Goal: Transaction & Acquisition: Book appointment/travel/reservation

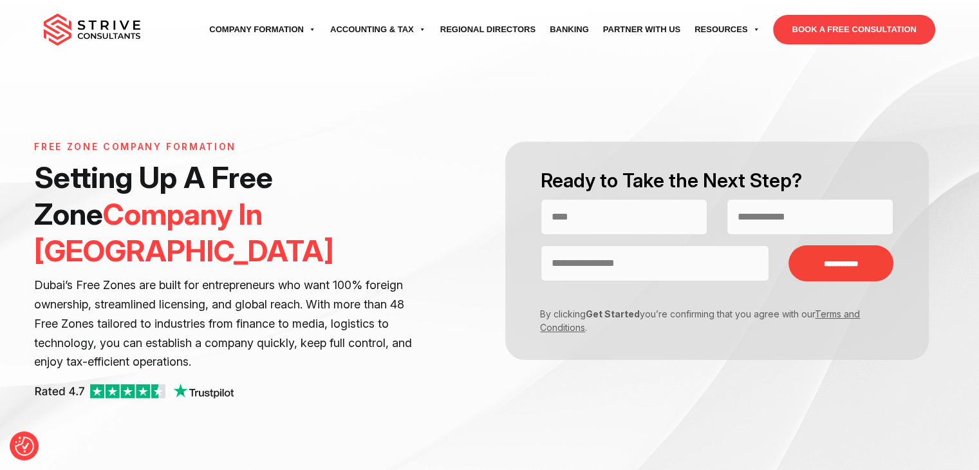
click at [867, 32] on link "BOOK A FREE CONSULTATION" at bounding box center [854, 30] width 162 height 30
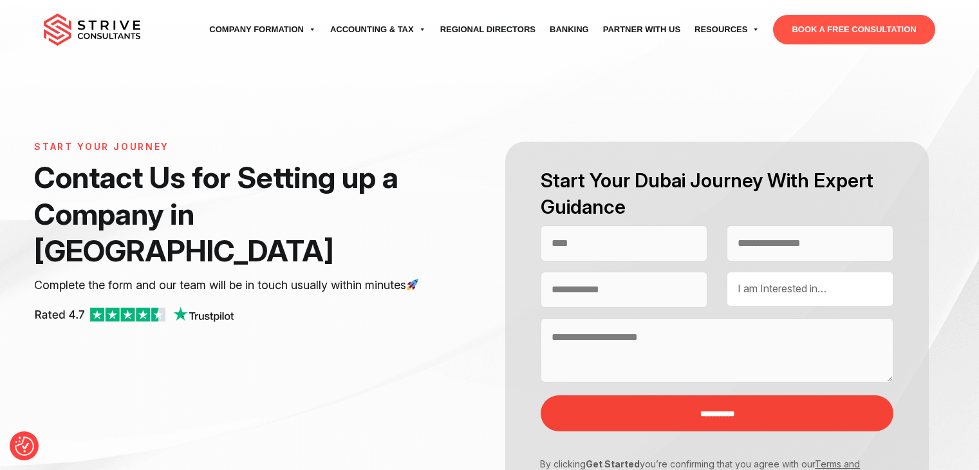
select select "Contact form"
click at [837, 41] on link "BOOK A FREE CONSULTATION" at bounding box center [854, 30] width 162 height 30
select select "Contact form"
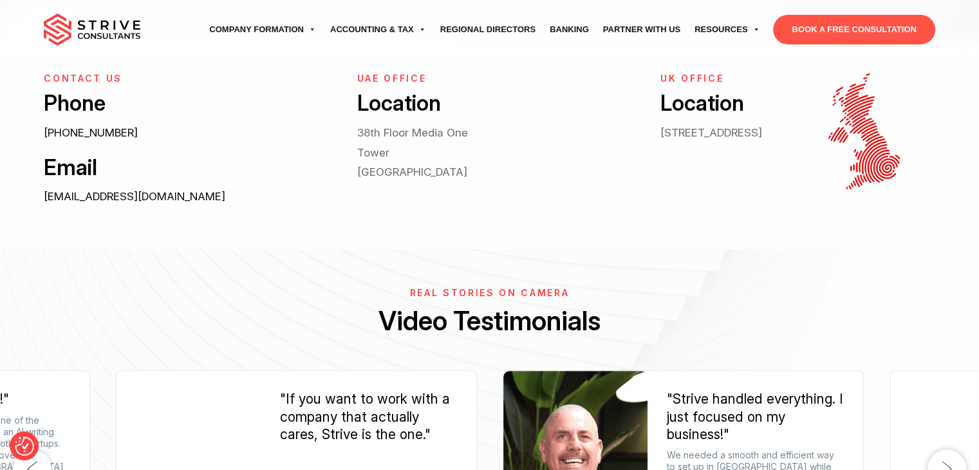
scroll to position [515, 0]
